Goal: Task Accomplishment & Management: Use online tool/utility

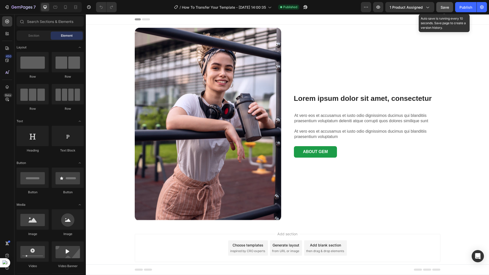
click at [446, 7] on span "Save" at bounding box center [445, 7] width 8 height 4
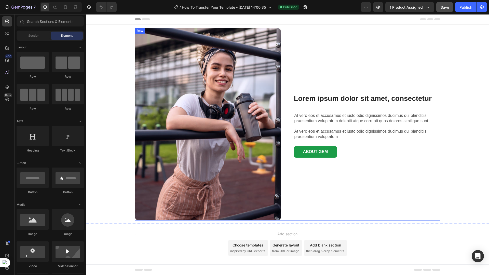
drag, startPoint x: 331, startPoint y: 14, endPoint x: 365, endPoint y: 57, distance: 54.6
click at [365, 57] on div "Lorem ipsum dolor sit amet, consectetur Heading At vero eos et accusamus et ius…" at bounding box center [367, 124] width 147 height 193
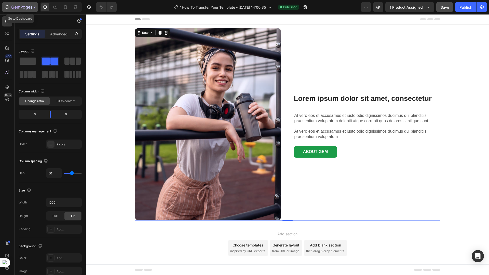
click at [11, 6] on icon "button" at bounding box center [21, 7] width 21 height 4
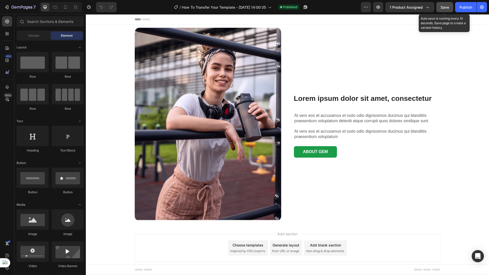
click at [442, 10] on button "Save" at bounding box center [444, 7] width 17 height 10
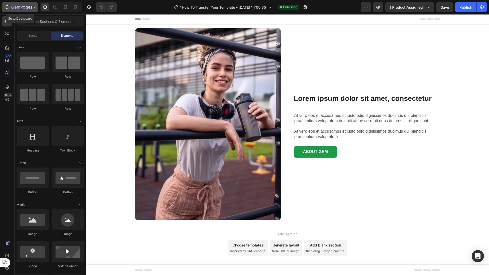
click at [9, 7] on icon "button" at bounding box center [6, 7] width 5 height 5
click at [8, 7] on icon "button" at bounding box center [7, 7] width 2 height 4
